Goal: Check status: Check status

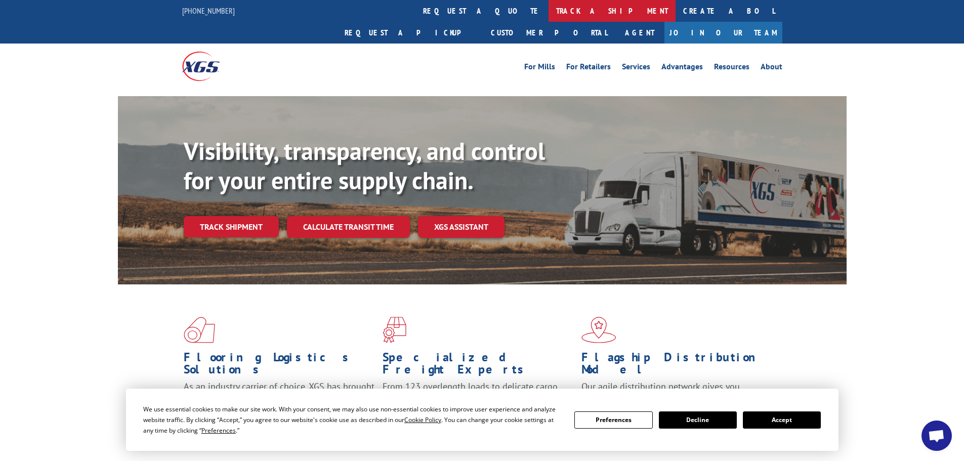
click at [549, 9] on link "track a shipment" at bounding box center [612, 11] width 127 height 22
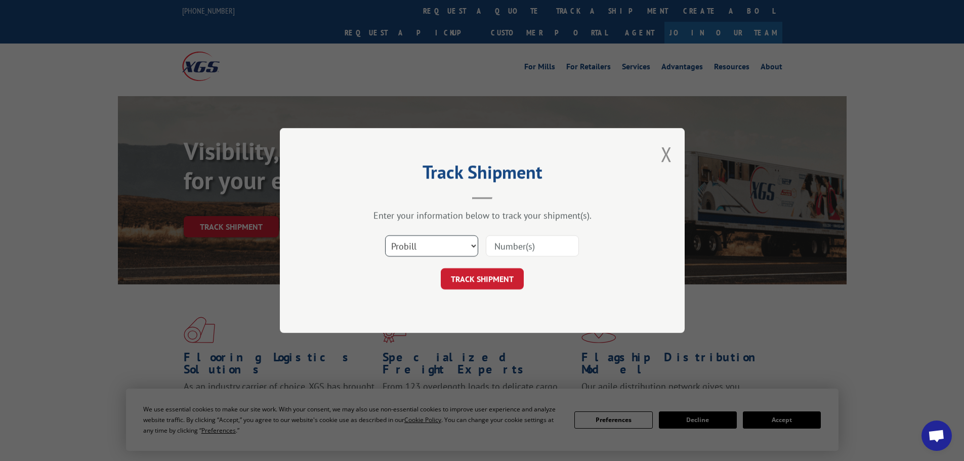
drag, startPoint x: 474, startPoint y: 244, endPoint x: 445, endPoint y: 248, distance: 29.1
click at [474, 244] on select "Select category... Probill BOL PO" at bounding box center [431, 245] width 93 height 21
select select "bol"
click at [385, 235] on select "Select category... Probill BOL PO" at bounding box center [431, 245] width 93 height 21
click at [527, 251] on input at bounding box center [532, 245] width 93 height 21
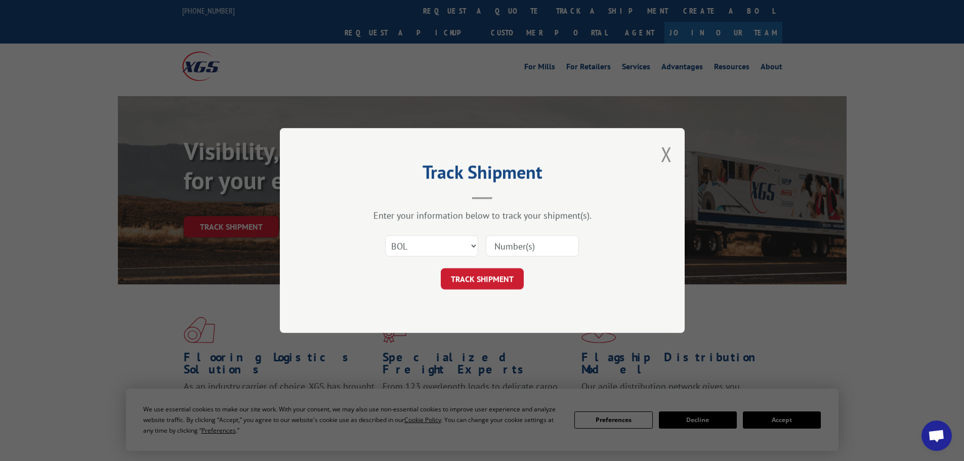
paste input "6026943"
type input "6026943"
drag, startPoint x: 490, startPoint y: 277, endPoint x: 483, endPoint y: 273, distance: 8.2
click at [489, 276] on button "TRACK SHIPMENT" at bounding box center [482, 278] width 83 height 21
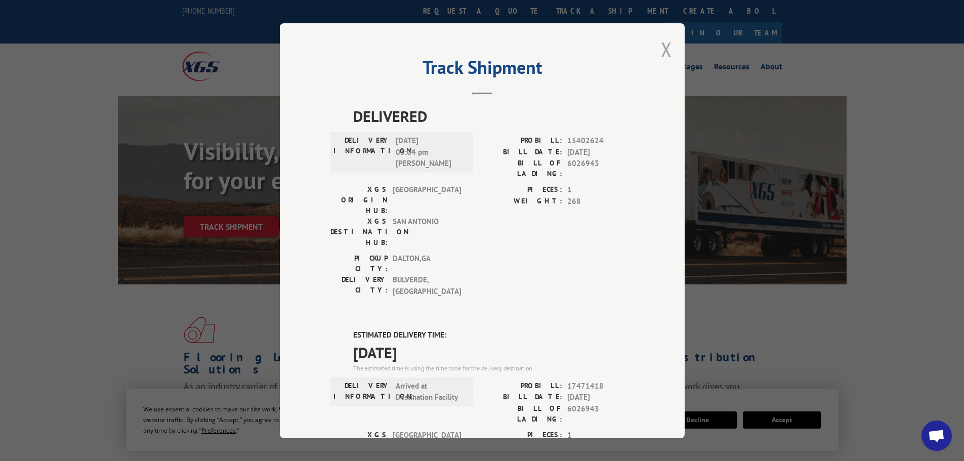
click at [663, 46] on button "Close modal" at bounding box center [666, 49] width 11 height 27
